Goal: Use online tool/utility: Utilize a website feature to perform a specific function

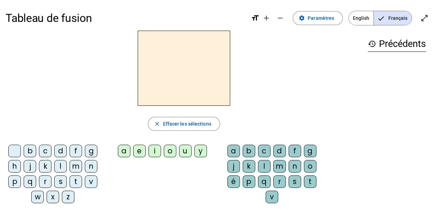
click at [155, 154] on div "i" at bounding box center [154, 151] width 13 height 13
click at [65, 163] on div "l" at bounding box center [60, 166] width 13 height 13
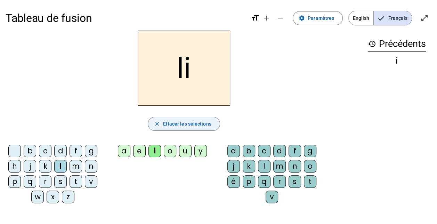
click at [181, 128] on span "button" at bounding box center [183, 123] width 71 height 17
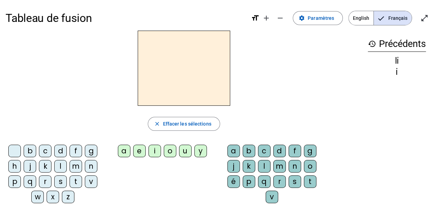
click at [154, 148] on div "i" at bounding box center [154, 151] width 13 height 13
click at [60, 163] on div "l" at bounding box center [60, 166] width 13 height 13
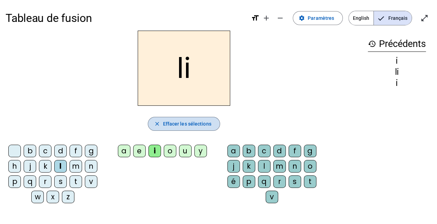
click at [199, 130] on span "button" at bounding box center [183, 123] width 71 height 17
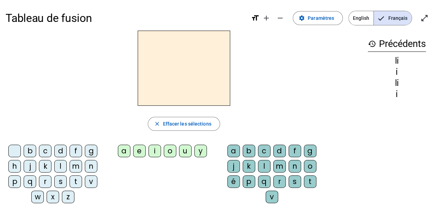
click at [65, 168] on div "l" at bounding box center [60, 166] width 13 height 13
click at [157, 147] on div "i" at bounding box center [154, 151] width 13 height 13
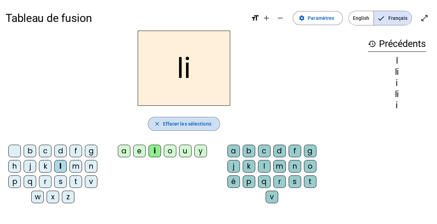
click at [176, 124] on span "Effacer les sélections" at bounding box center [187, 124] width 48 height 8
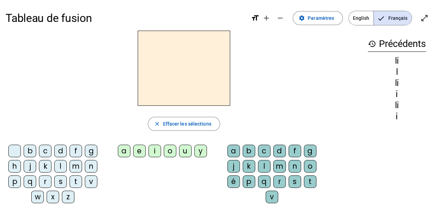
click at [157, 149] on div "i" at bounding box center [154, 151] width 13 height 13
click at [266, 163] on div "l" at bounding box center [264, 166] width 13 height 13
click at [274, 164] on div "m" at bounding box center [279, 166] width 13 height 13
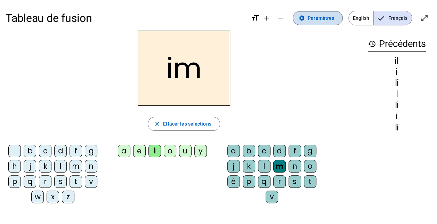
click at [324, 21] on span "Paramètres" at bounding box center [320, 18] width 26 height 8
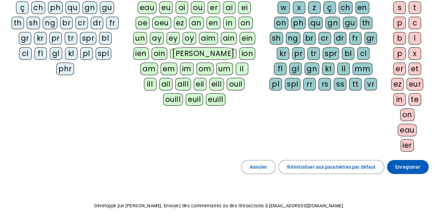
scroll to position [147, 0]
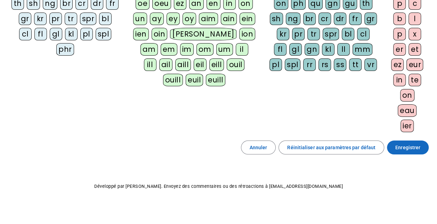
click at [394, 144] on span at bounding box center [408, 147] width 42 height 17
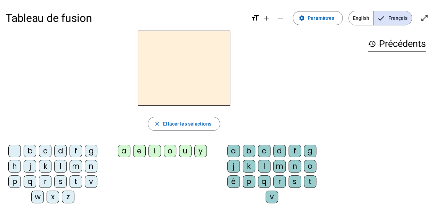
click at [77, 167] on div "m" at bounding box center [75, 166] width 13 height 13
click at [153, 152] on div "i" at bounding box center [154, 151] width 13 height 13
click at [262, 165] on div "l" at bounding box center [264, 166] width 13 height 13
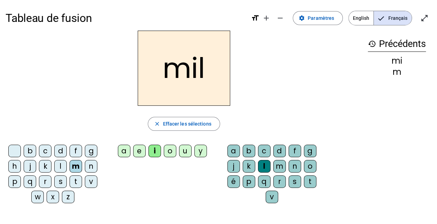
click at [122, 149] on div "a" at bounding box center [124, 151] width 13 height 13
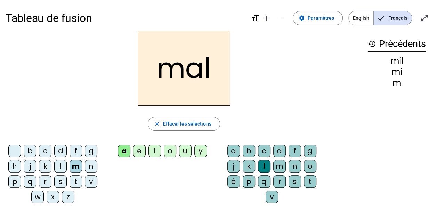
click at [267, 167] on div "l" at bounding box center [264, 166] width 13 height 13
click at [210, 120] on span "button" at bounding box center [183, 123] width 71 height 17
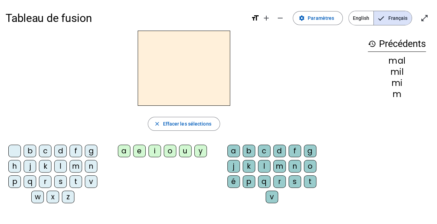
click at [76, 167] on div "m" at bounding box center [75, 166] width 13 height 13
click at [121, 154] on div "a" at bounding box center [124, 151] width 13 height 13
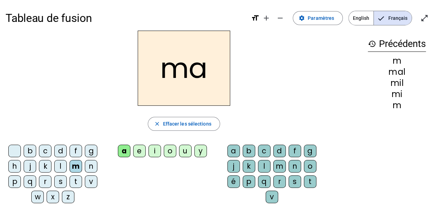
click at [62, 167] on div "l" at bounding box center [60, 166] width 13 height 13
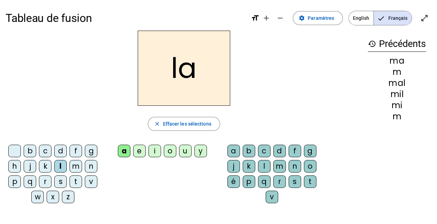
click at [185, 151] on div "u" at bounding box center [185, 151] width 13 height 13
click at [62, 148] on div "d" at bounding box center [60, 151] width 13 height 13
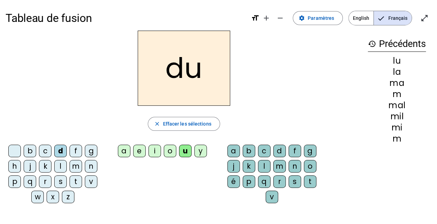
click at [76, 184] on div "t" at bounding box center [75, 181] width 13 height 13
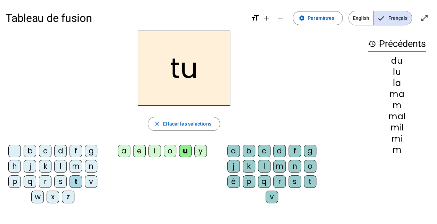
click at [141, 151] on div "e" at bounding box center [139, 151] width 13 height 13
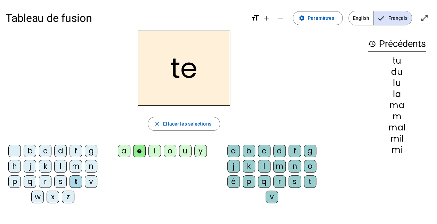
click at [56, 151] on div "d" at bounding box center [60, 151] width 13 height 13
